Goal: Task Accomplishment & Management: Complete application form

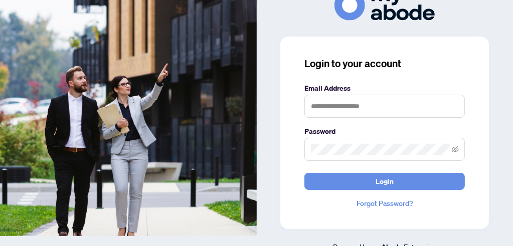
scroll to position [16, 0]
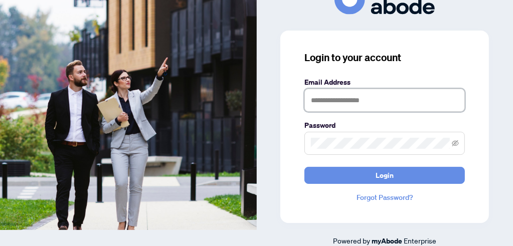
click at [322, 103] on input "text" at bounding box center [384, 100] width 160 height 23
type input "**********"
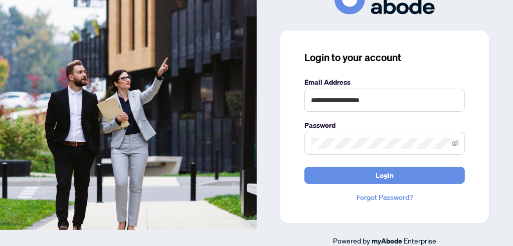
click at [377, 196] on link "Forgot Password?" at bounding box center [384, 197] width 160 height 11
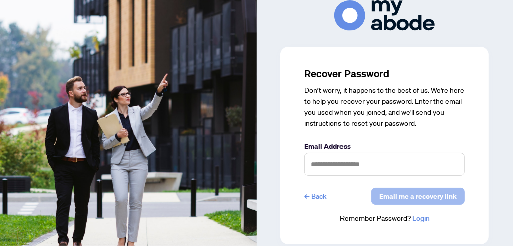
click at [412, 195] on span "Email me a recovery link" at bounding box center [418, 197] width 78 height 16
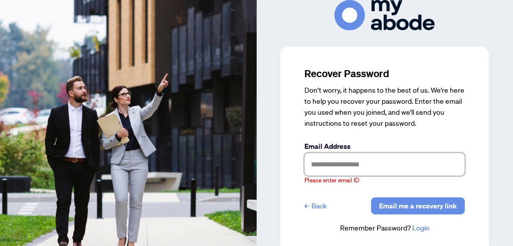
click at [325, 166] on input "text" at bounding box center [384, 164] width 160 height 23
type input "**********"
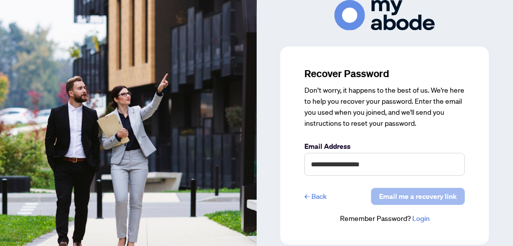
click at [400, 198] on span "Email me a recovery link" at bounding box center [418, 197] width 78 height 16
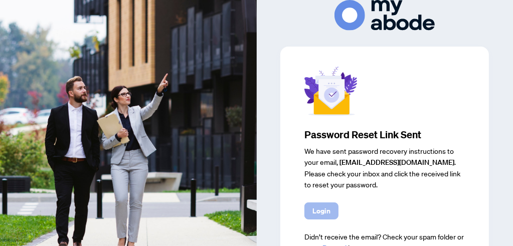
click at [330, 204] on button "Login" at bounding box center [321, 211] width 34 height 17
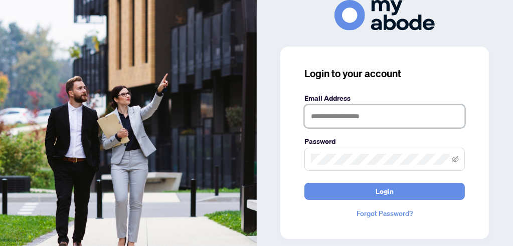
click at [330, 123] on input "text" at bounding box center [384, 116] width 160 height 23
type input "**********"
click at [319, 152] on span at bounding box center [384, 159] width 160 height 23
click at [453, 155] on span at bounding box center [455, 159] width 7 height 11
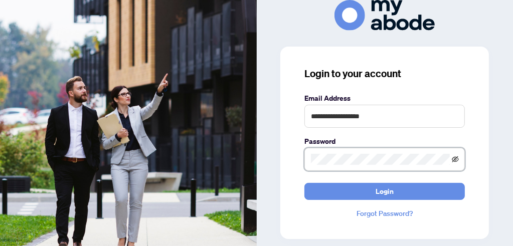
click at [454, 156] on icon "eye-invisible" at bounding box center [455, 159] width 7 height 7
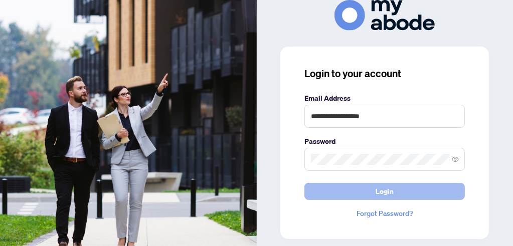
click at [390, 187] on span "Login" at bounding box center [385, 192] width 18 height 16
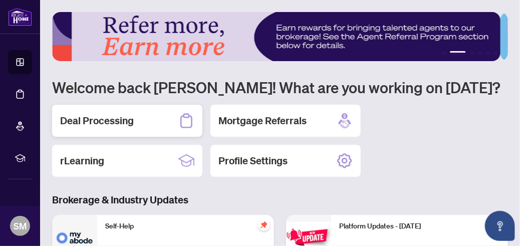
click at [111, 118] on h2 "Deal Processing" at bounding box center [97, 121] width 74 height 14
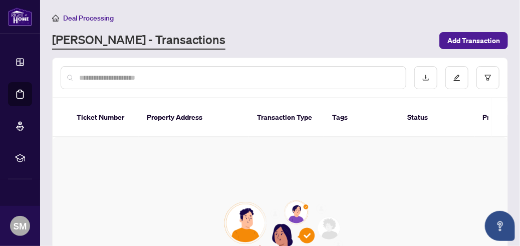
click at [181, 114] on th "Property Address" at bounding box center [194, 117] width 110 height 39
click at [103, 76] on input "text" at bounding box center [238, 77] width 319 height 11
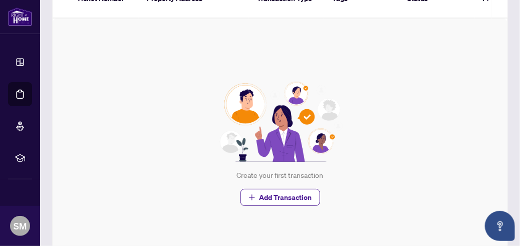
scroll to position [120, 0]
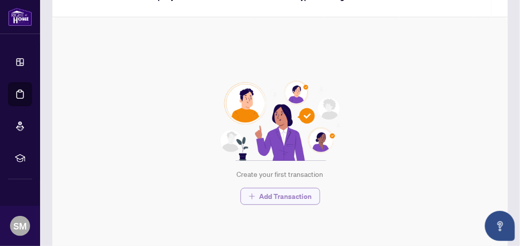
click at [281, 189] on span "Add Transaction" at bounding box center [286, 197] width 53 height 16
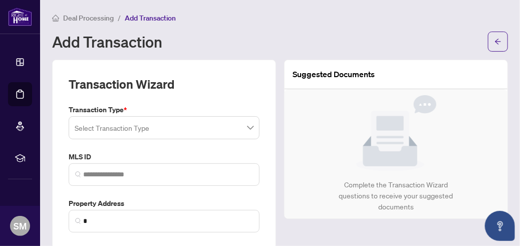
click at [92, 128] on div "Select Transaction Type" at bounding box center [164, 127] width 191 height 23
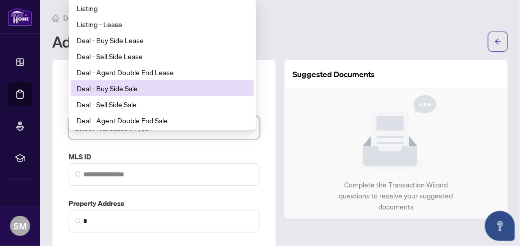
click at [121, 86] on div "Deal - Buy Side Sale" at bounding box center [162, 88] width 171 height 11
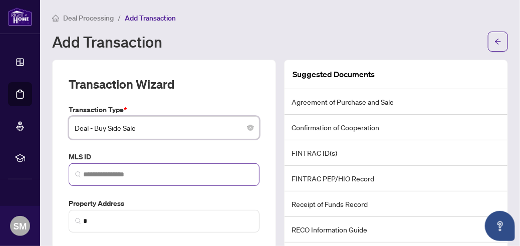
click at [87, 168] on span at bounding box center [164, 174] width 191 height 23
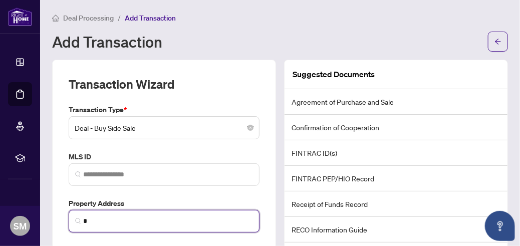
click at [96, 218] on input "*" at bounding box center [168, 221] width 170 height 11
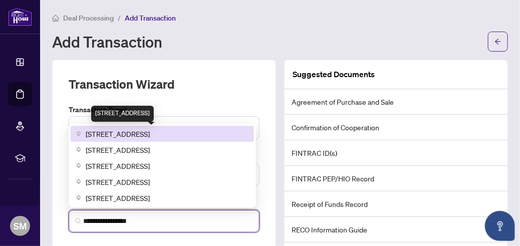
click at [150, 136] on span "217 Epworth Avenue, London, ON, Canada" at bounding box center [118, 133] width 64 height 11
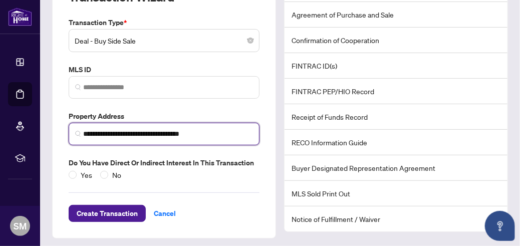
scroll to position [90, 0]
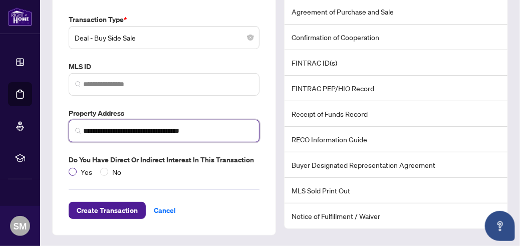
type input "**********"
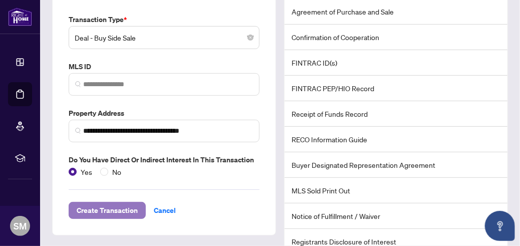
click at [107, 209] on span "Create Transaction" at bounding box center [107, 211] width 61 height 16
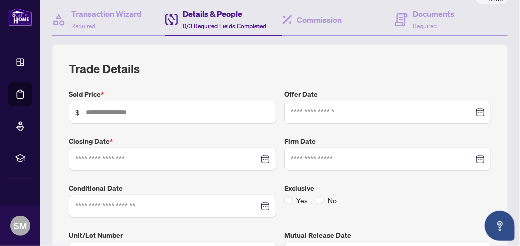
scroll to position [97, 0]
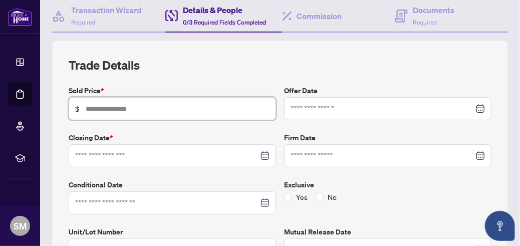
click at [101, 105] on input "text" at bounding box center [178, 108] width 184 height 11
type input "*******"
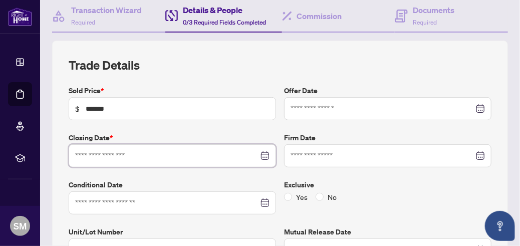
click at [87, 153] on input at bounding box center [167, 155] width 184 height 11
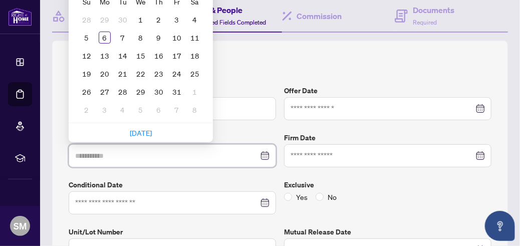
type input "**********"
click at [261, 152] on div at bounding box center [172, 155] width 195 height 11
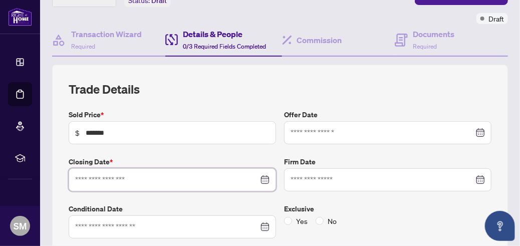
scroll to position [69, 0]
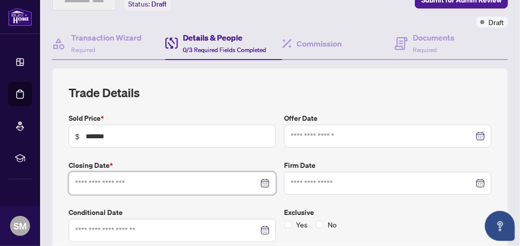
click at [261, 180] on div at bounding box center [172, 183] width 195 height 11
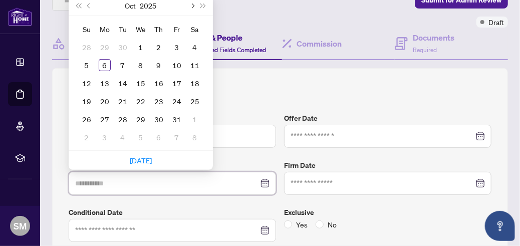
type input "**********"
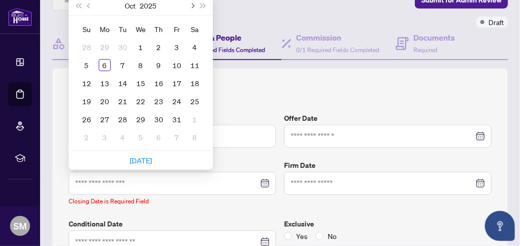
click at [191, 5] on span "Next month (PageDown)" at bounding box center [192, 5] width 5 height 5
type input "**********"
click at [179, 81] on div "19" at bounding box center [177, 83] width 12 height 12
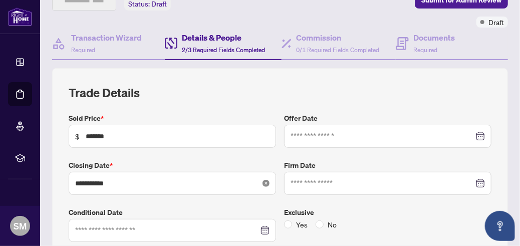
click at [263, 183] on icon "close-circle" at bounding box center [266, 183] width 7 height 7
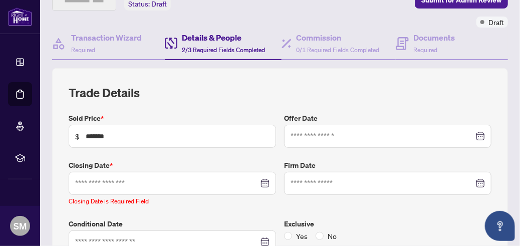
click at [259, 183] on div at bounding box center [172, 183] width 195 height 11
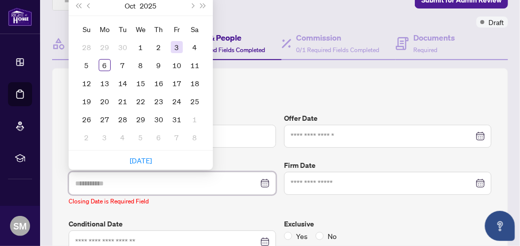
type input "**********"
click at [195, 3] on button "Next month (PageDown)" at bounding box center [192, 5] width 11 height 20
type input "**********"
click at [161, 85] on div "18" at bounding box center [159, 83] width 12 height 12
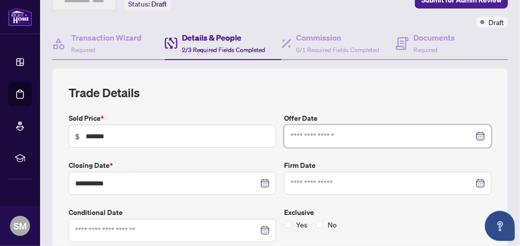
click at [300, 131] on input at bounding box center [383, 136] width 184 height 11
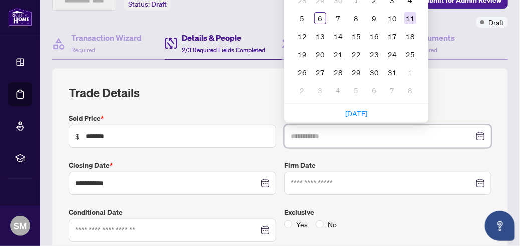
type input "**********"
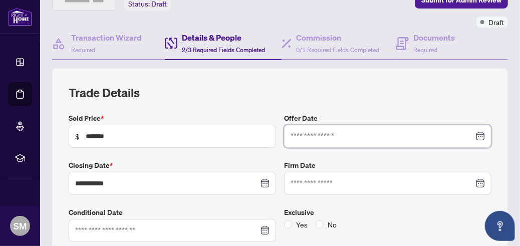
click at [473, 129] on div at bounding box center [388, 136] width 208 height 23
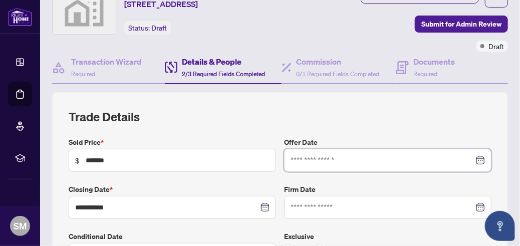
scroll to position [42, 0]
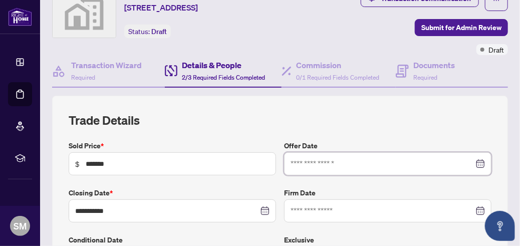
click at [475, 162] on div at bounding box center [388, 163] width 195 height 11
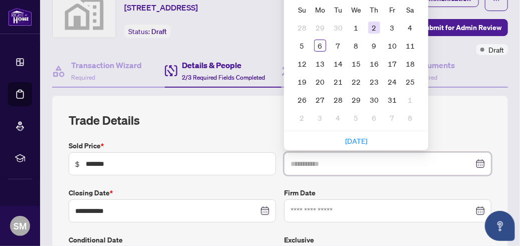
type input "**********"
click at [370, 30] on div "2" at bounding box center [375, 28] width 12 height 12
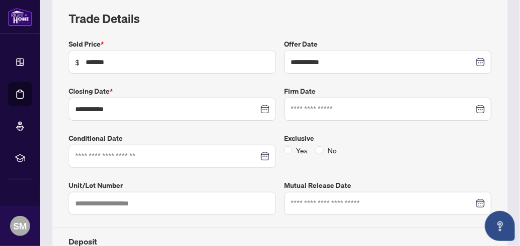
scroll to position [152, 0]
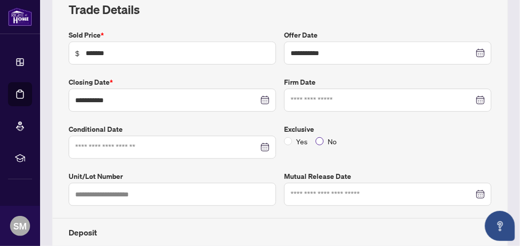
click at [324, 140] on span "No" at bounding box center [332, 141] width 17 height 11
click at [104, 146] on input at bounding box center [167, 147] width 184 height 11
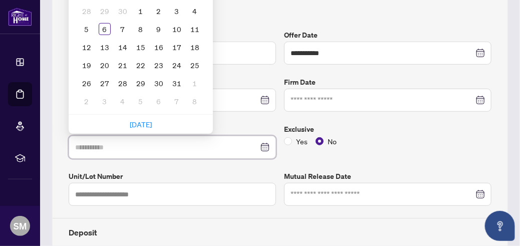
type input "**********"
click at [118, 30] on div "7" at bounding box center [123, 29] width 12 height 12
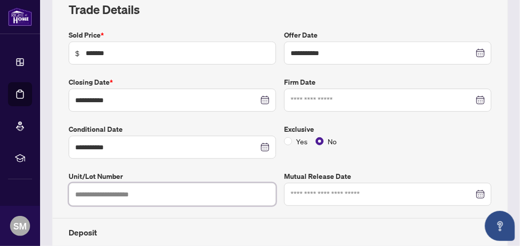
click at [92, 193] on input "text" at bounding box center [173, 194] width 208 height 23
type input "***"
click at [324, 191] on input at bounding box center [383, 194] width 184 height 11
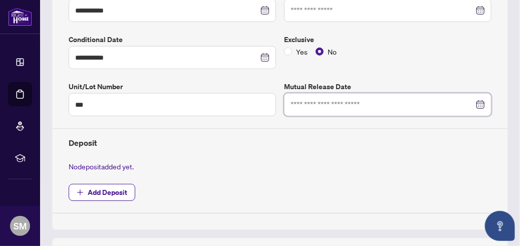
scroll to position [270, 0]
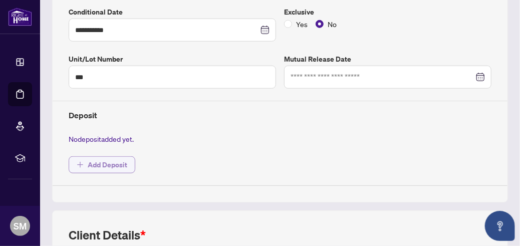
click at [97, 162] on span "Add Deposit" at bounding box center [108, 165] width 40 height 16
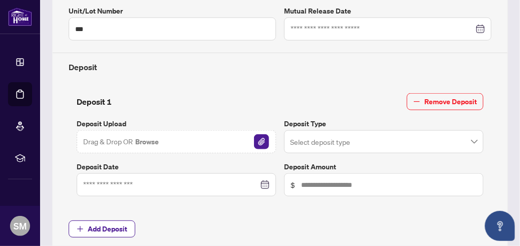
scroll to position [322, 0]
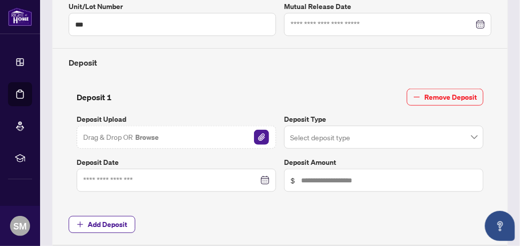
click at [469, 139] on span at bounding box center [384, 137] width 188 height 19
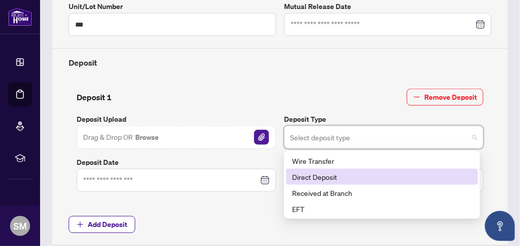
click at [310, 173] on div "Direct Deposit" at bounding box center [382, 176] width 180 height 11
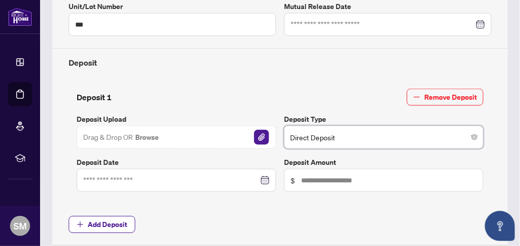
click at [261, 178] on div at bounding box center [176, 180] width 187 height 11
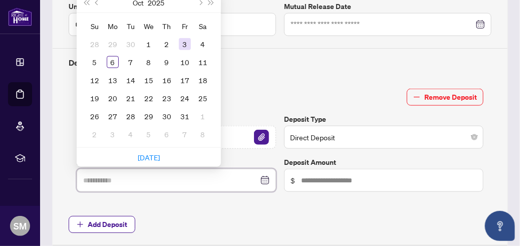
type input "**********"
click at [185, 46] on div "3" at bounding box center [185, 44] width 12 height 12
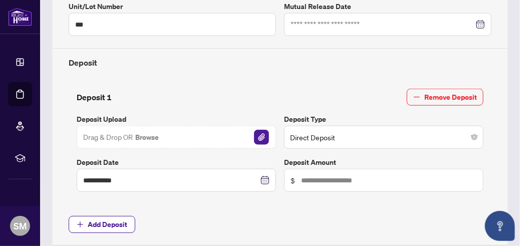
click at [307, 171] on span "$" at bounding box center [384, 180] width 200 height 23
type input "******"
click at [255, 134] on img "button" at bounding box center [261, 137] width 15 height 15
click at [255, 132] on img "button" at bounding box center [261, 137] width 15 height 15
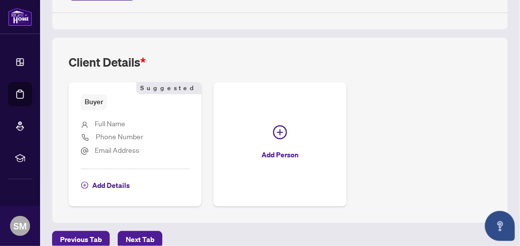
scroll to position [566, 0]
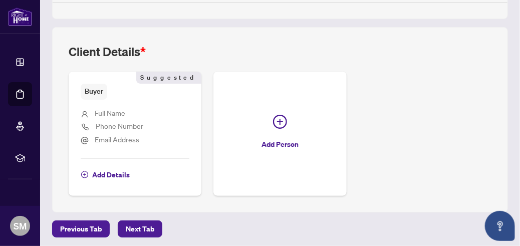
click at [102, 114] on span "Full Name" at bounding box center [110, 113] width 31 height 9
click at [101, 110] on span "Full Name" at bounding box center [110, 113] width 31 height 9
click at [105, 170] on span "Add Details" at bounding box center [111, 175] width 38 height 16
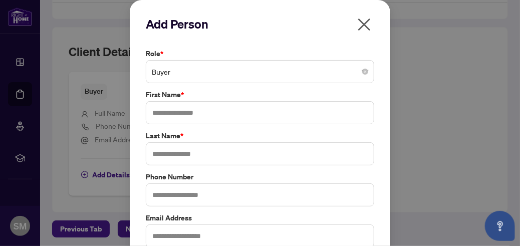
click at [177, 76] on span "Buyer" at bounding box center [260, 71] width 217 height 19
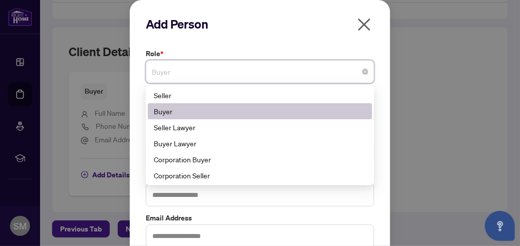
click at [162, 106] on div "Buyer" at bounding box center [260, 111] width 213 height 11
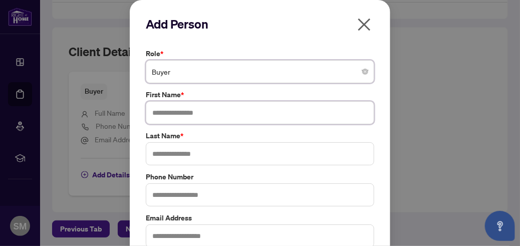
click at [162, 106] on input "text" at bounding box center [260, 112] width 229 height 23
type input "*"
type input "***"
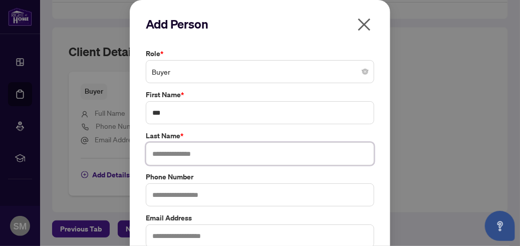
click at [151, 154] on input "text" at bounding box center [260, 153] width 229 height 23
type input "*********"
click at [159, 193] on input "text" at bounding box center [260, 195] width 229 height 23
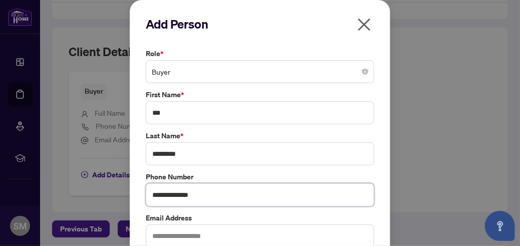
type input "**********"
click at [175, 229] on input "text" at bounding box center [260, 236] width 229 height 23
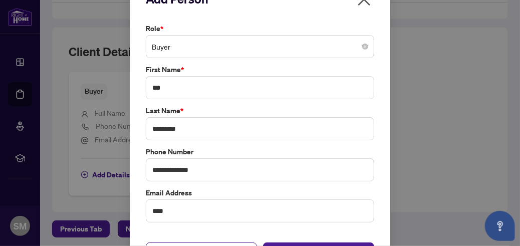
scroll to position [53, 0]
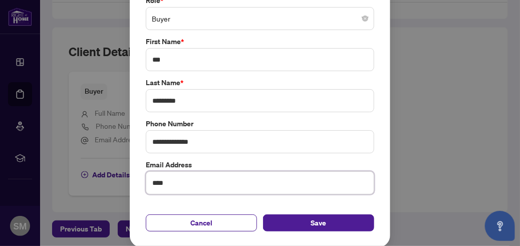
click at [178, 181] on input "****" at bounding box center [260, 182] width 229 height 23
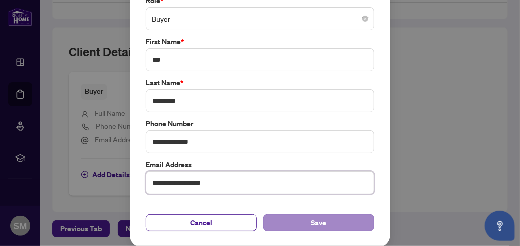
type input "**********"
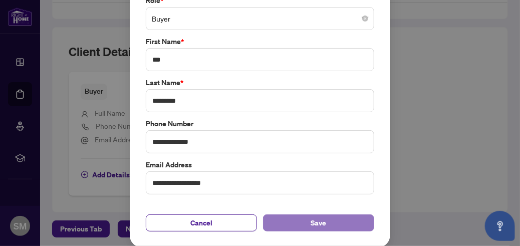
click at [307, 224] on button "Save" at bounding box center [318, 223] width 111 height 17
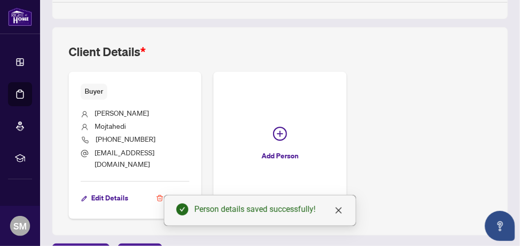
scroll to position [579, 0]
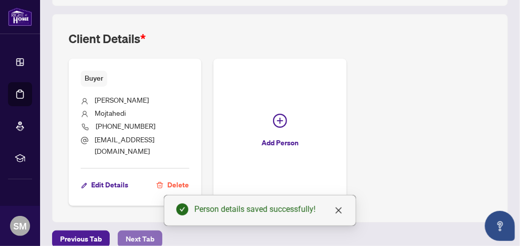
click at [137, 231] on span "Next Tab" at bounding box center [140, 239] width 29 height 16
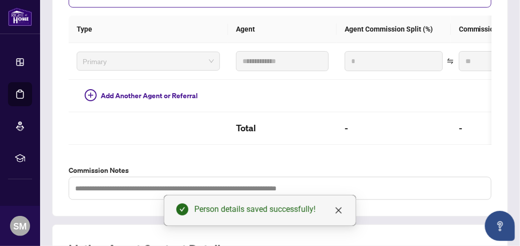
scroll to position [429, 0]
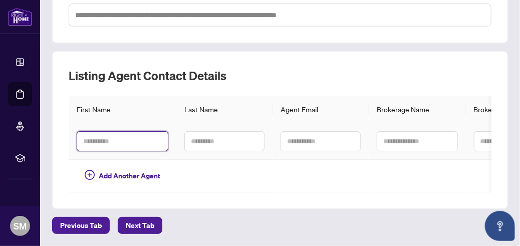
click at [94, 133] on input "text" at bounding box center [123, 141] width 92 height 20
type input "***"
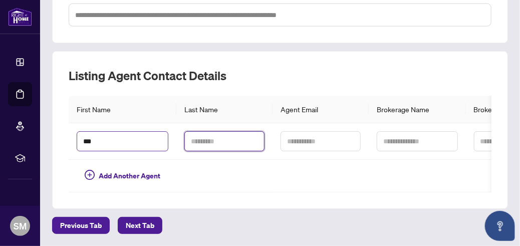
type input "*********"
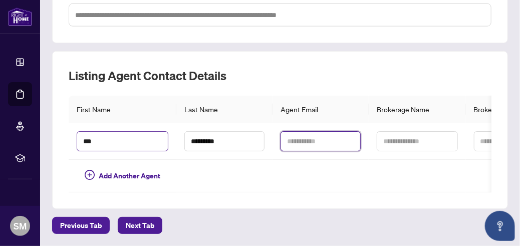
type input "**********"
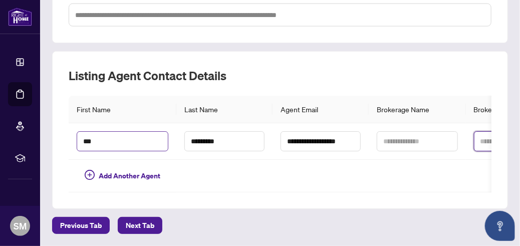
type input "**********"
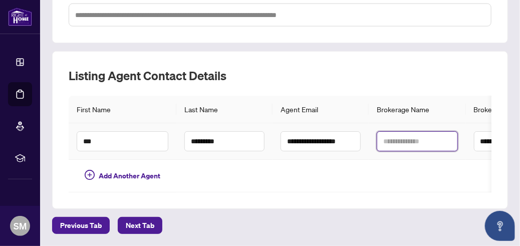
click at [413, 136] on input "text" at bounding box center [417, 141] width 81 height 20
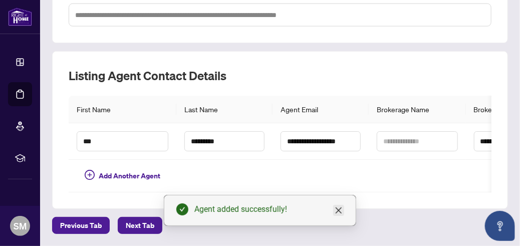
click at [340, 213] on icon "close" at bounding box center [339, 211] width 6 height 6
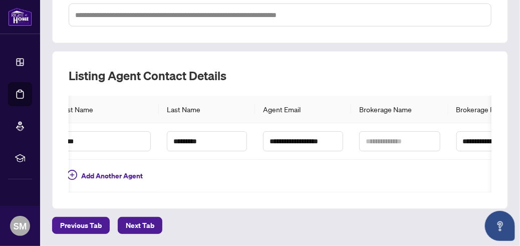
scroll to position [0, 17]
drag, startPoint x: 370, startPoint y: 197, endPoint x: 408, endPoint y: 196, distance: 38.1
click at [408, 196] on div "**********" at bounding box center [280, 130] width 456 height 158
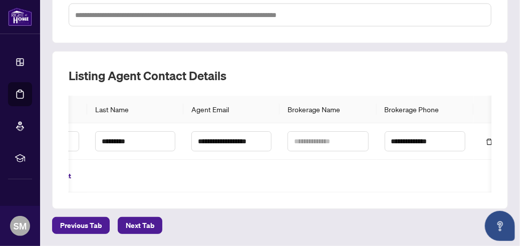
scroll to position [0, 89]
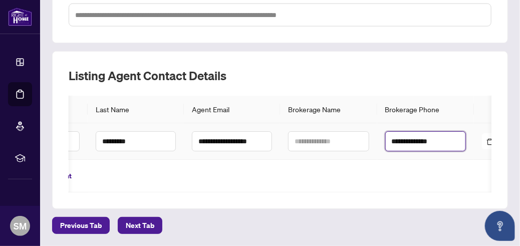
drag, startPoint x: 440, startPoint y: 133, endPoint x: 383, endPoint y: 134, distance: 57.7
click at [383, 134] on td "**********" at bounding box center [426, 141] width 97 height 37
type input "**********"
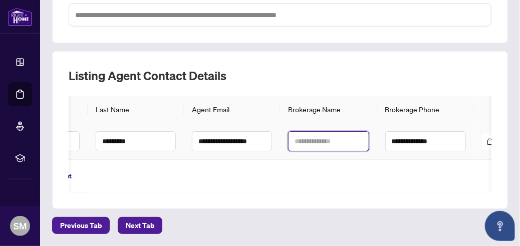
click at [301, 136] on input "text" at bounding box center [328, 141] width 81 height 20
click at [303, 136] on input "text" at bounding box center [328, 141] width 81 height 20
type input "**********"
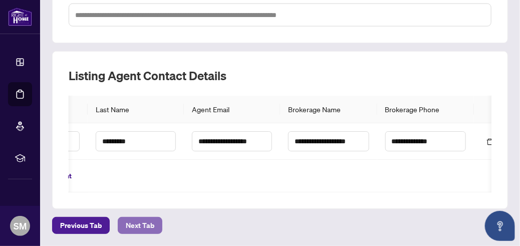
click at [149, 223] on span "Next Tab" at bounding box center [140, 226] width 29 height 16
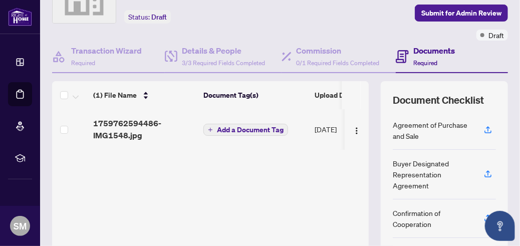
scroll to position [33, 0]
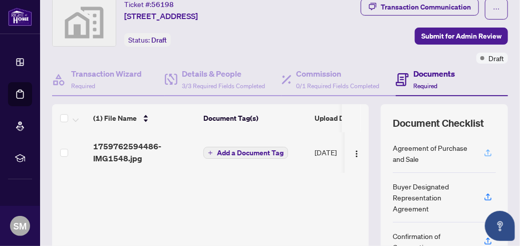
click at [486, 150] on icon "button" at bounding box center [488, 151] width 4 height 5
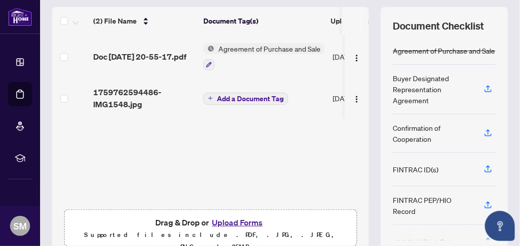
scroll to position [76, 0]
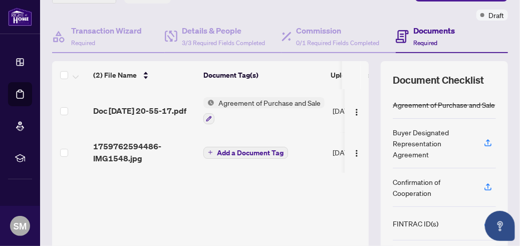
click at [243, 151] on span "Add a Document Tag" at bounding box center [250, 152] width 67 height 7
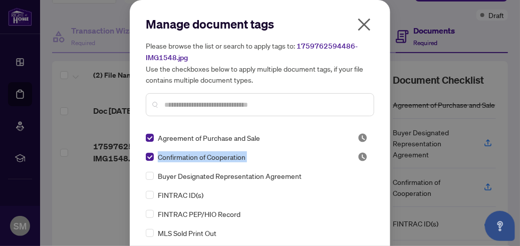
drag, startPoint x: 368, startPoint y: 137, endPoint x: 369, endPoint y: 152, distance: 15.6
click at [369, 152] on div "Agreement of Purchase and Sale Confirmation of Cooperation Buyer Designated Rep…" at bounding box center [260, 194] width 229 height 125
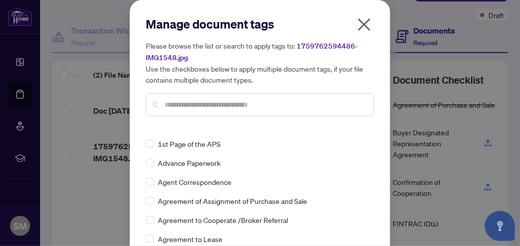
scroll to position [0, 0]
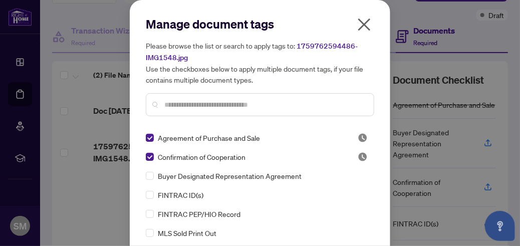
click at [371, 115] on div "Manage document tags Please browse the list or search to apply tags to: 1759762…" at bounding box center [260, 155] width 261 height 311
click at [360, 23] on icon "close" at bounding box center [364, 25] width 13 height 13
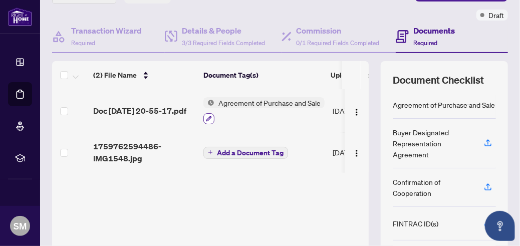
click at [207, 117] on icon "button" at bounding box center [209, 119] width 6 height 6
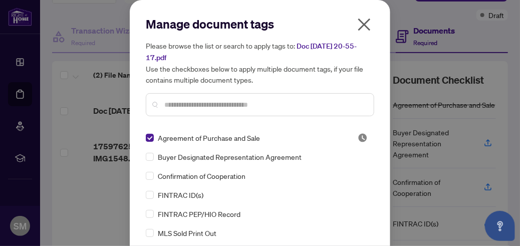
click at [358, 25] on icon "close" at bounding box center [364, 25] width 16 height 16
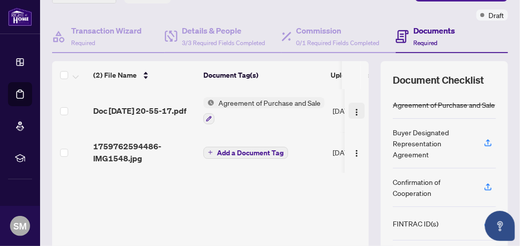
click at [353, 110] on img "button" at bounding box center [357, 112] width 8 height 8
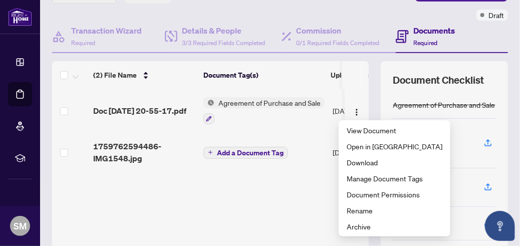
click at [302, 170] on td "Add a Document Tag" at bounding box center [264, 152] width 129 height 40
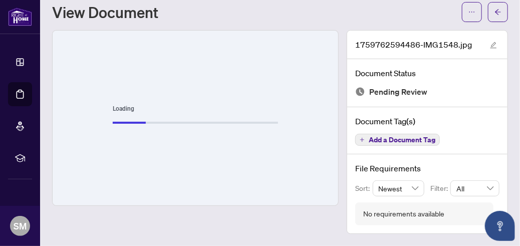
scroll to position [28, 0]
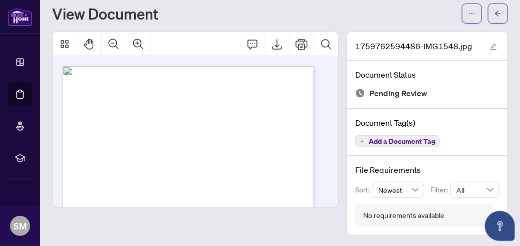
click at [277, 13] on div "View Document" at bounding box center [254, 14] width 404 height 16
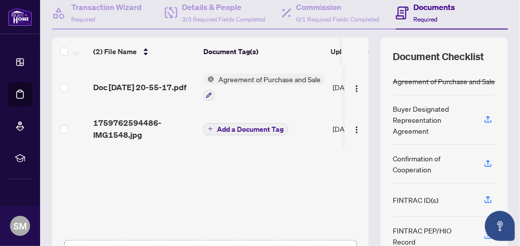
scroll to position [173, 0]
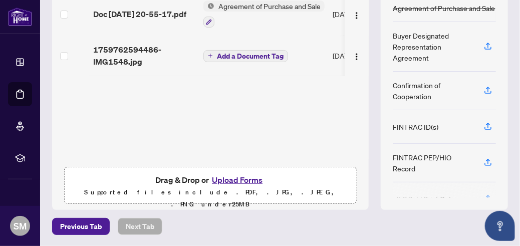
click at [225, 178] on button "Upload Forms" at bounding box center [237, 179] width 57 height 13
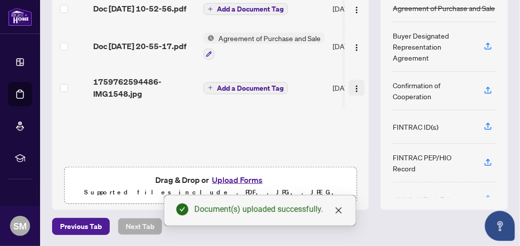
click at [353, 93] on img "button" at bounding box center [357, 89] width 8 height 8
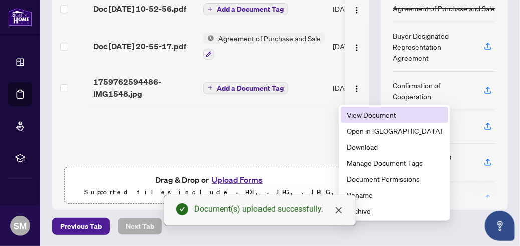
click at [364, 113] on span "View Document" at bounding box center [395, 114] width 96 height 11
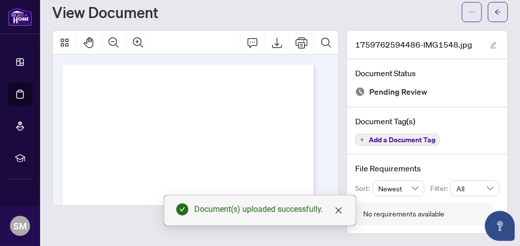
scroll to position [28, 0]
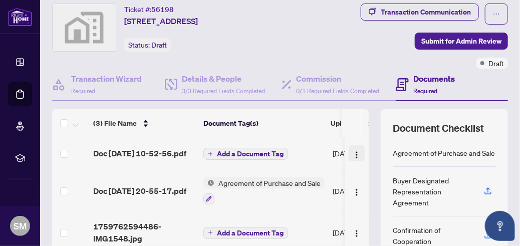
click at [353, 154] on img "button" at bounding box center [357, 155] width 8 height 8
click at [353, 159] on img "button" at bounding box center [357, 155] width 8 height 8
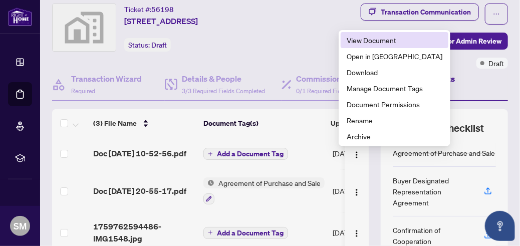
click at [363, 38] on span "View Document" at bounding box center [395, 40] width 96 height 11
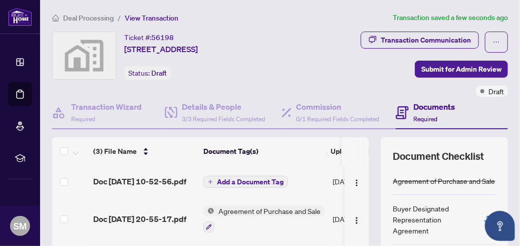
drag, startPoint x: 511, startPoint y: 59, endPoint x: 513, endPoint y: 66, distance: 7.9
click at [513, 66] on main "Deal Processing / View Transaction Transaction saved a few seconds ago Ticket #…" at bounding box center [280, 123] width 480 height 246
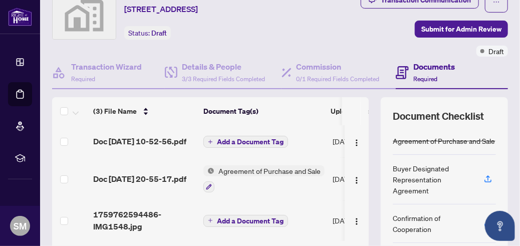
scroll to position [38, 0]
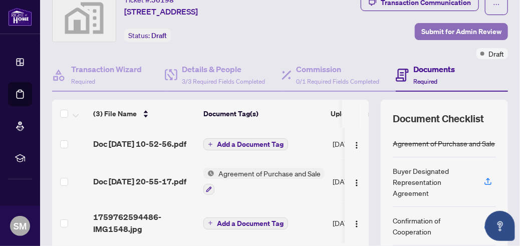
click at [457, 28] on span "Submit for Admin Review" at bounding box center [462, 32] width 80 height 16
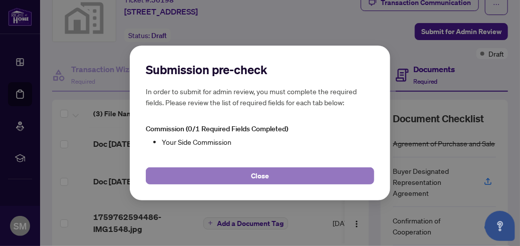
click at [271, 176] on button "Close" at bounding box center [260, 175] width 229 height 17
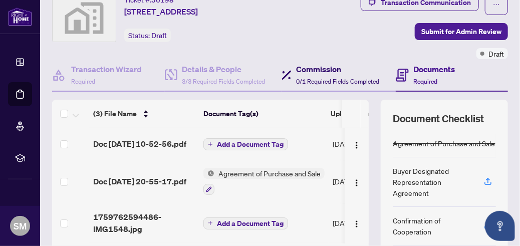
click at [323, 71] on h4 "Commission" at bounding box center [338, 69] width 83 height 12
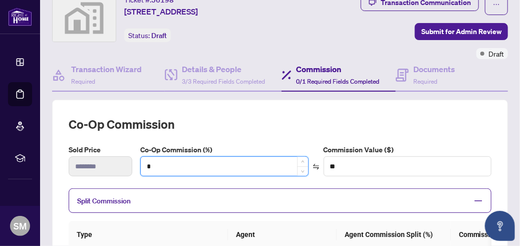
click at [173, 163] on input "*" at bounding box center [224, 166] width 167 height 19
type input "*"
type input "*******"
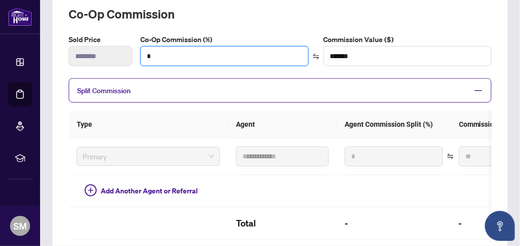
scroll to position [152, 0]
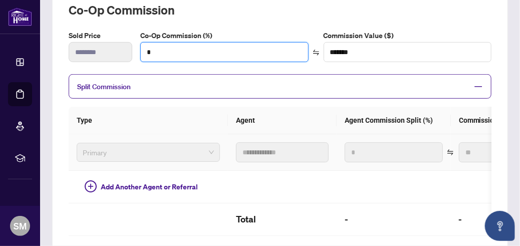
click at [112, 152] on span "Primary" at bounding box center [148, 152] width 131 height 15
type input "*"
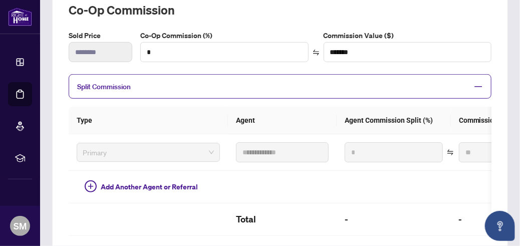
click at [191, 85] on span "Split Commission" at bounding box center [272, 87] width 391 height 12
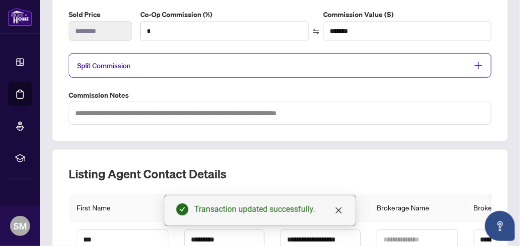
scroll to position [169, 0]
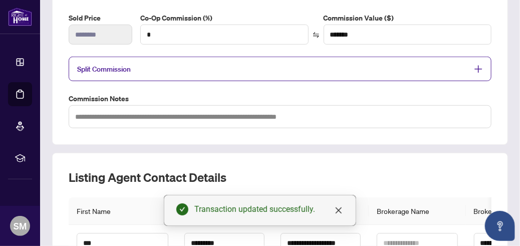
click at [474, 68] on icon "plus" at bounding box center [478, 69] width 9 height 9
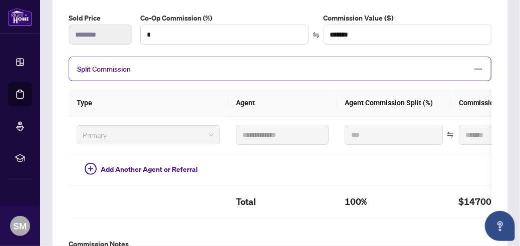
click at [474, 68] on icon "minus" at bounding box center [478, 69] width 9 height 9
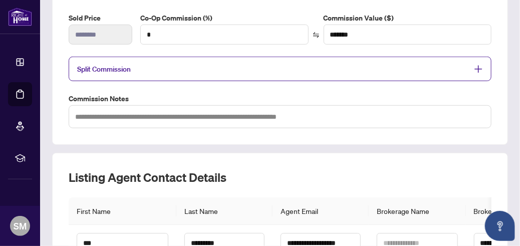
click at [474, 68] on icon "plus" at bounding box center [478, 69] width 9 height 9
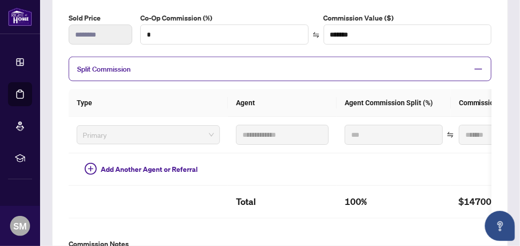
click at [474, 68] on icon "minus" at bounding box center [478, 69] width 9 height 9
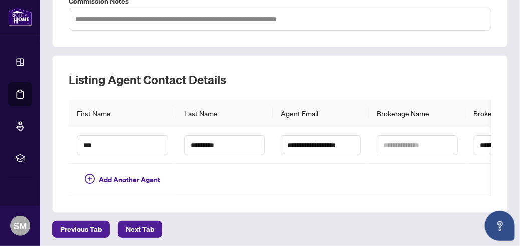
scroll to position [276, 0]
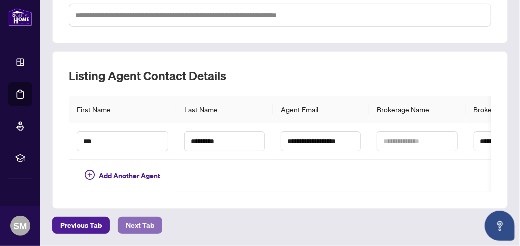
click at [142, 223] on span "Next Tab" at bounding box center [140, 226] width 29 height 16
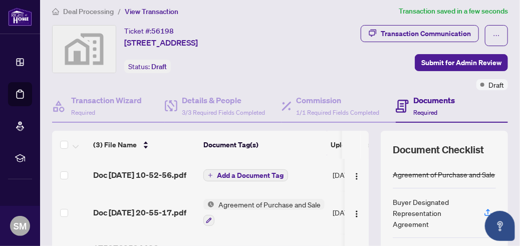
scroll to position [10, 0]
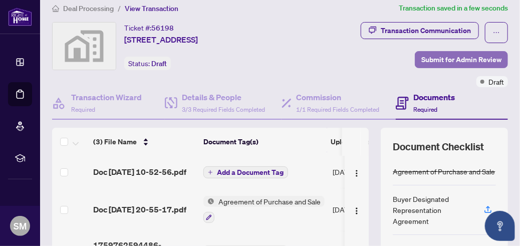
click at [471, 56] on span "Submit for Admin Review" at bounding box center [462, 60] width 80 height 16
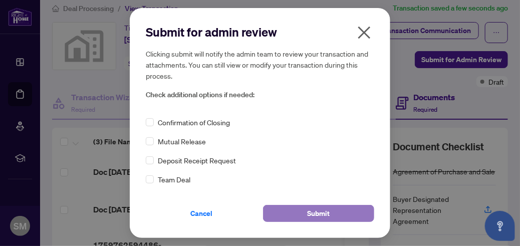
click at [321, 215] on span "Submit" at bounding box center [319, 214] width 23 height 16
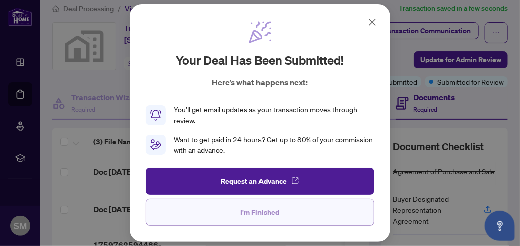
click at [241, 217] on button "I'm Finished" at bounding box center [260, 212] width 229 height 27
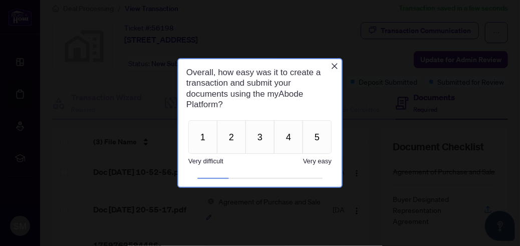
scroll to position [0, 0]
click at [318, 133] on button "5" at bounding box center [316, 137] width 29 height 34
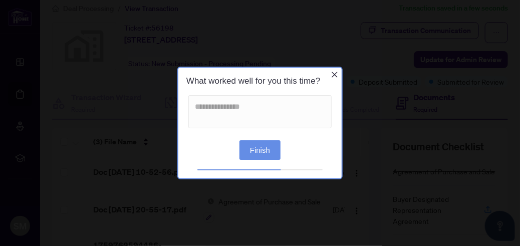
click at [272, 147] on button "Finish" at bounding box center [259, 150] width 41 height 20
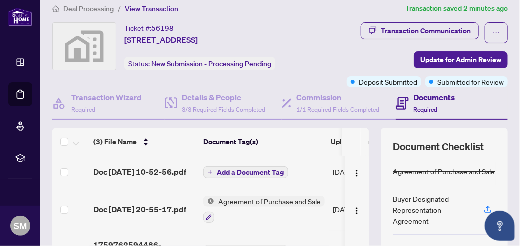
click at [338, 37] on div "Transaction Communication Update for Admin Review Deposit Submitted Submitted f…" at bounding box center [411, 54] width 196 height 65
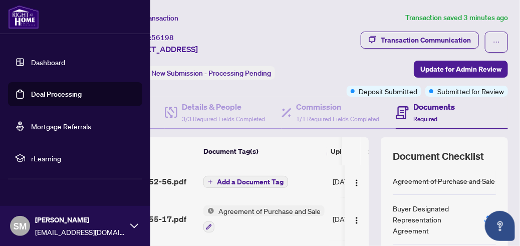
click at [134, 221] on div "SM Sam Mojtahedi info@smojtahedi.com" at bounding box center [75, 226] width 150 height 40
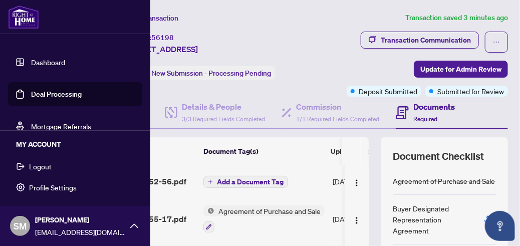
click at [41, 167] on span "Logout" at bounding box center [40, 166] width 23 height 16
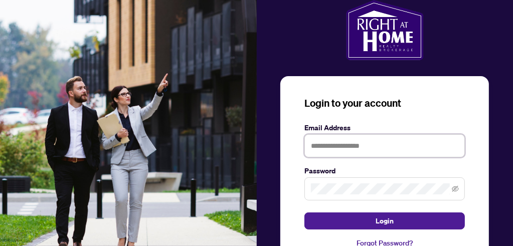
click at [322, 145] on input "text" at bounding box center [384, 145] width 160 height 23
type input "**********"
click at [455, 186] on icon "eye-invisible" at bounding box center [455, 189] width 7 height 7
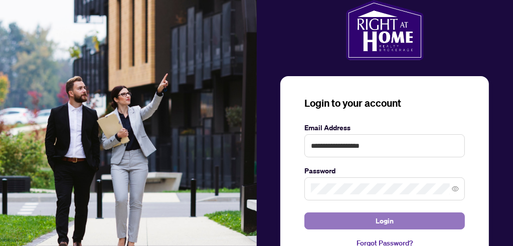
click at [394, 218] on button "Login" at bounding box center [384, 221] width 160 height 17
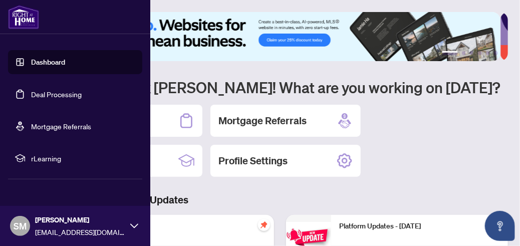
click at [57, 59] on link "Dashboard" at bounding box center [48, 62] width 34 height 9
click at [53, 93] on link "Deal Processing" at bounding box center [56, 94] width 51 height 9
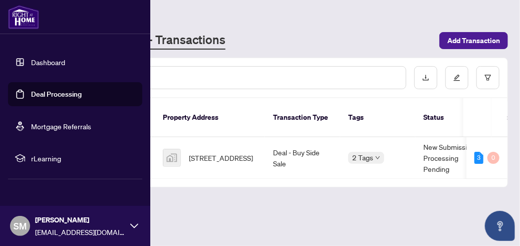
click at [36, 59] on link "Dashboard" at bounding box center [48, 62] width 34 height 9
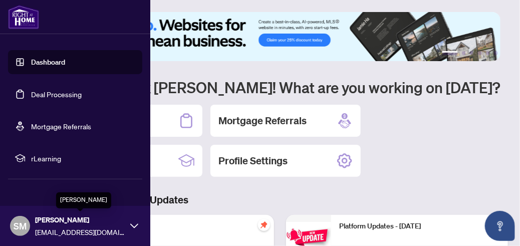
click at [69, 224] on span "[PERSON_NAME]" at bounding box center [80, 220] width 90 height 11
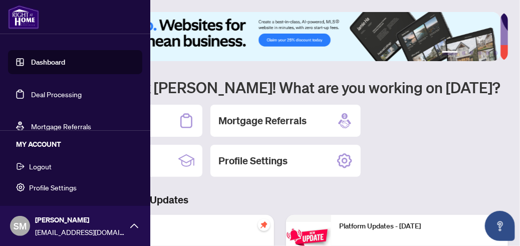
click at [44, 162] on span "Logout" at bounding box center [40, 166] width 23 height 16
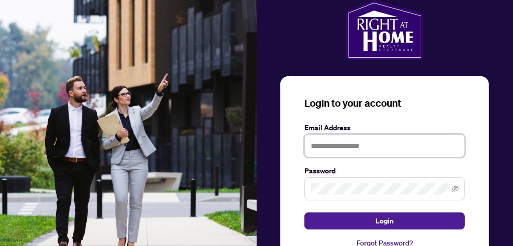
type input "**********"
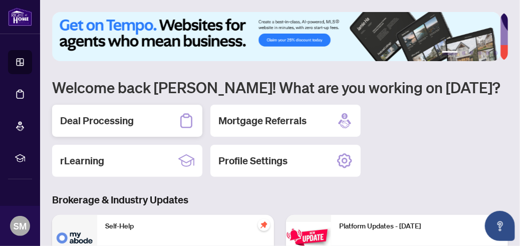
click at [89, 121] on h2 "Deal Processing" at bounding box center [97, 121] width 74 height 14
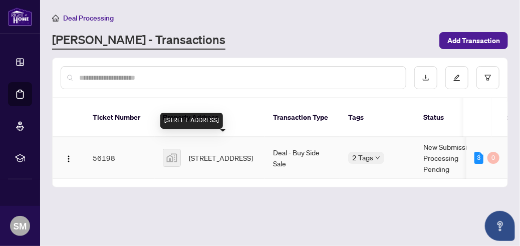
click at [215, 152] on span "[STREET_ADDRESS]" at bounding box center [221, 157] width 64 height 11
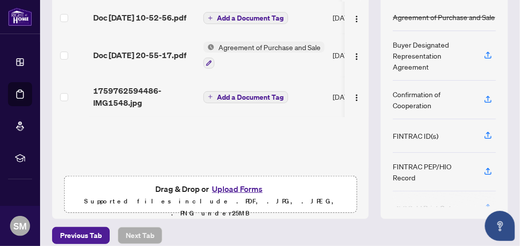
scroll to position [173, 0]
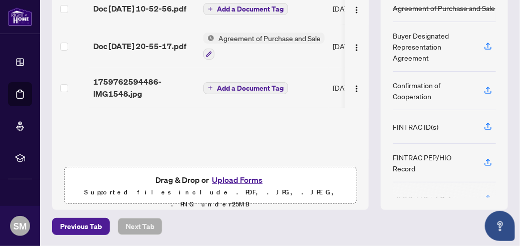
click at [229, 179] on button "Upload Forms" at bounding box center [237, 179] width 57 height 13
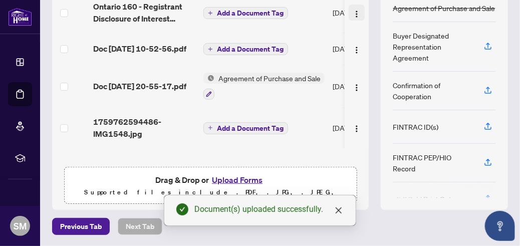
click at [353, 10] on img "button" at bounding box center [357, 14] width 8 height 8
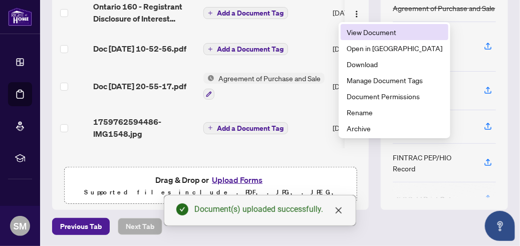
click at [367, 31] on span "View Document" at bounding box center [395, 32] width 96 height 11
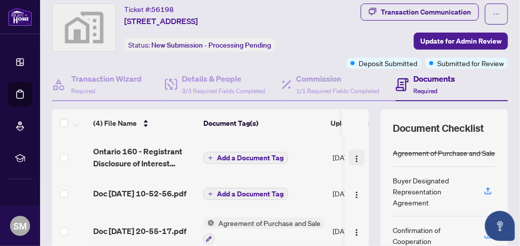
click at [353, 157] on img "button" at bounding box center [357, 159] width 8 height 8
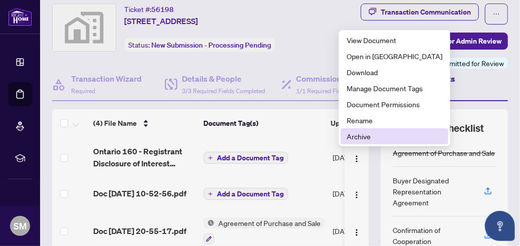
click at [359, 134] on span "Archive" at bounding box center [395, 136] width 96 height 11
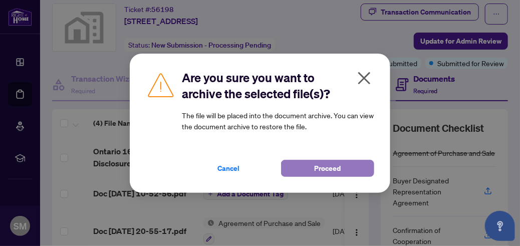
click at [330, 170] on span "Proceed" at bounding box center [328, 168] width 27 height 16
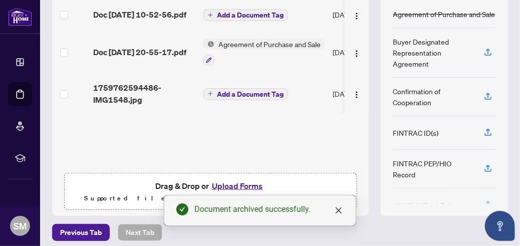
scroll to position [167, 0]
click at [239, 182] on button "Upload Forms" at bounding box center [237, 185] width 57 height 13
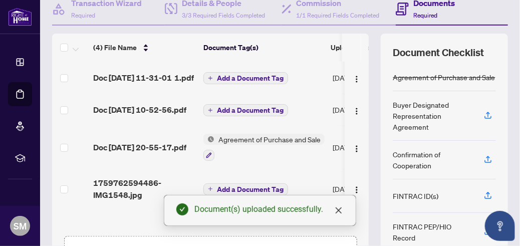
scroll to position [90, 0]
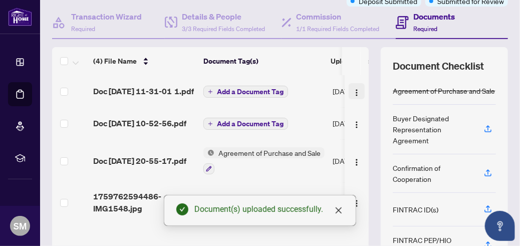
click at [353, 96] on img "button" at bounding box center [357, 93] width 8 height 8
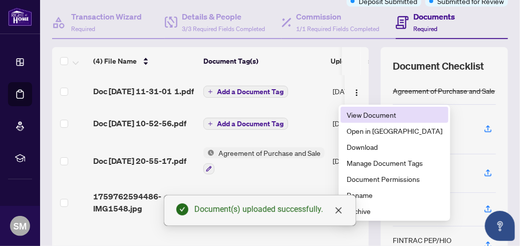
click at [359, 109] on span "View Document" at bounding box center [395, 114] width 96 height 11
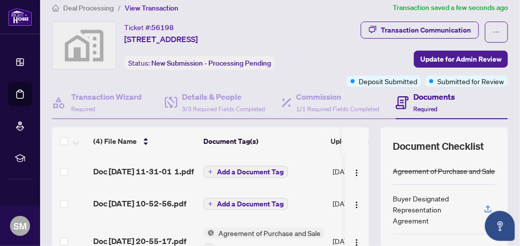
scroll to position [7, 0]
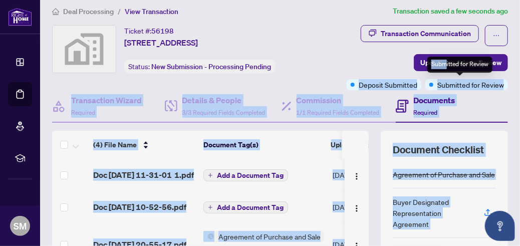
drag, startPoint x: 446, startPoint y: 64, endPoint x: 378, endPoint y: 67, distance: 68.3
click at [378, 67] on body "Dashboard Deal Processing Mortgage Referrals rLearning SM [PERSON_NAME] [EMAIL_…" at bounding box center [260, 123] width 520 height 246
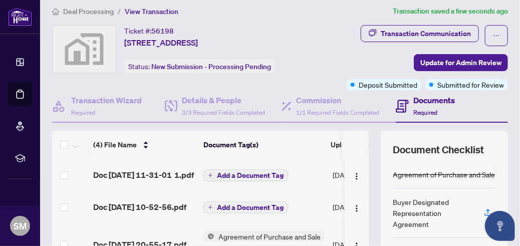
click at [376, 64] on div "Transaction Communication Update for Admin Review Deposit Submitted Submitted f…" at bounding box center [411, 57] width 196 height 65
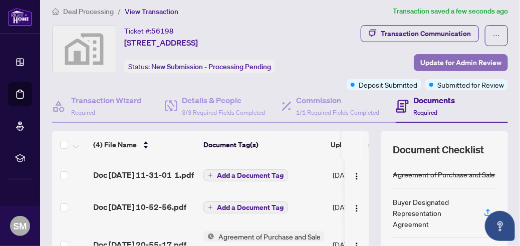
click at [448, 62] on span "Update for Admin Review" at bounding box center [461, 63] width 81 height 16
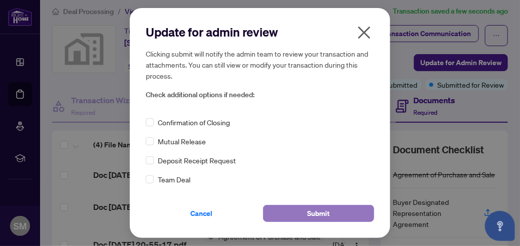
click at [310, 213] on span "Submit" at bounding box center [319, 214] width 23 height 16
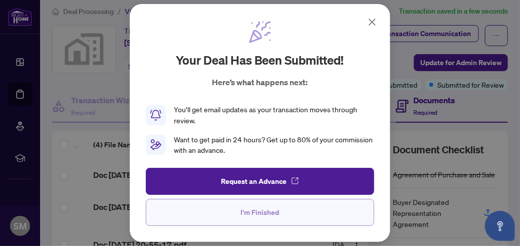
click at [271, 213] on span "I'm Finished" at bounding box center [260, 213] width 39 height 16
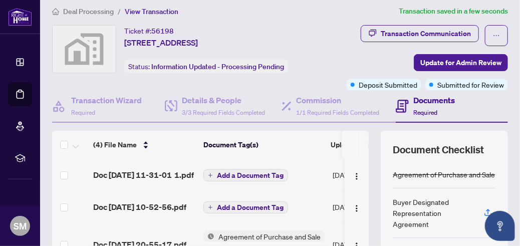
click at [419, 98] on h4 "Documents" at bounding box center [435, 100] width 42 height 12
click at [349, 63] on div "Transaction Communication Update for Admin Review Deposit Submitted Submitted f…" at bounding box center [414, 57] width 189 height 65
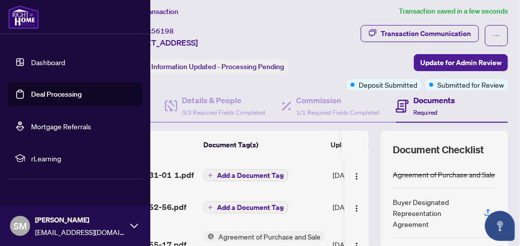
click at [46, 62] on link "Dashboard" at bounding box center [48, 62] width 34 height 9
